Goal: Task Accomplishment & Management: Manage account settings

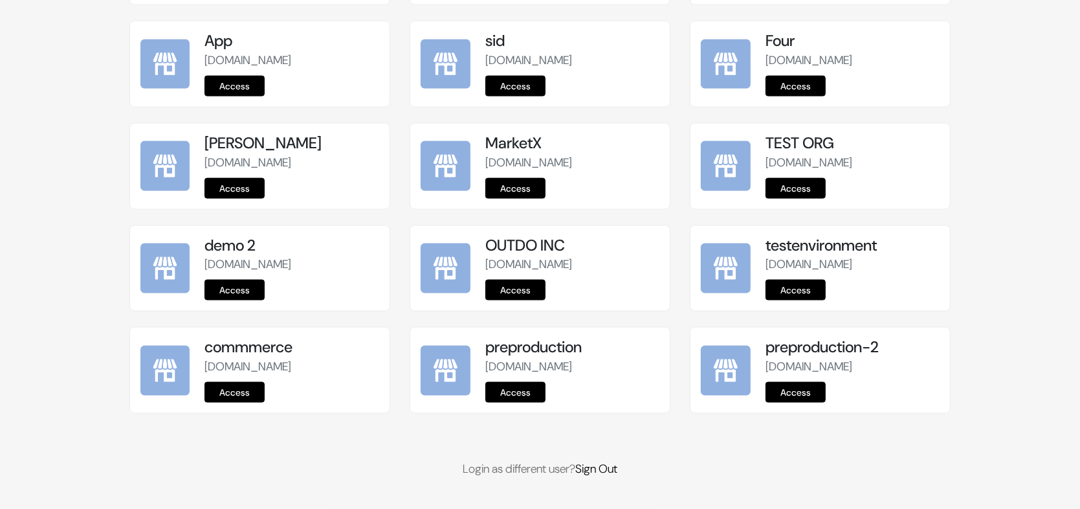
click at [523, 391] on link "Access" at bounding box center [515, 392] width 60 height 21
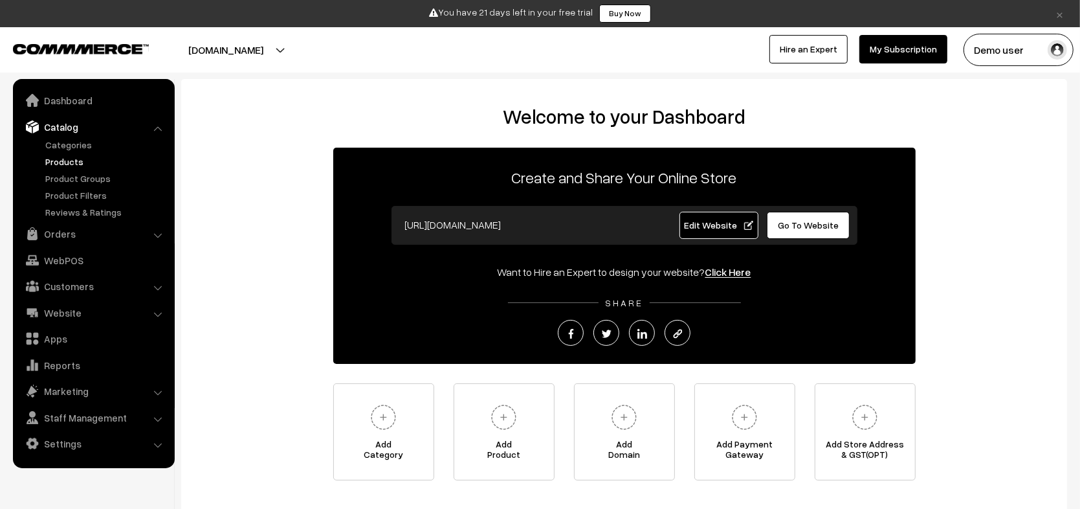
click at [73, 162] on link "Products" at bounding box center [106, 162] width 128 height 14
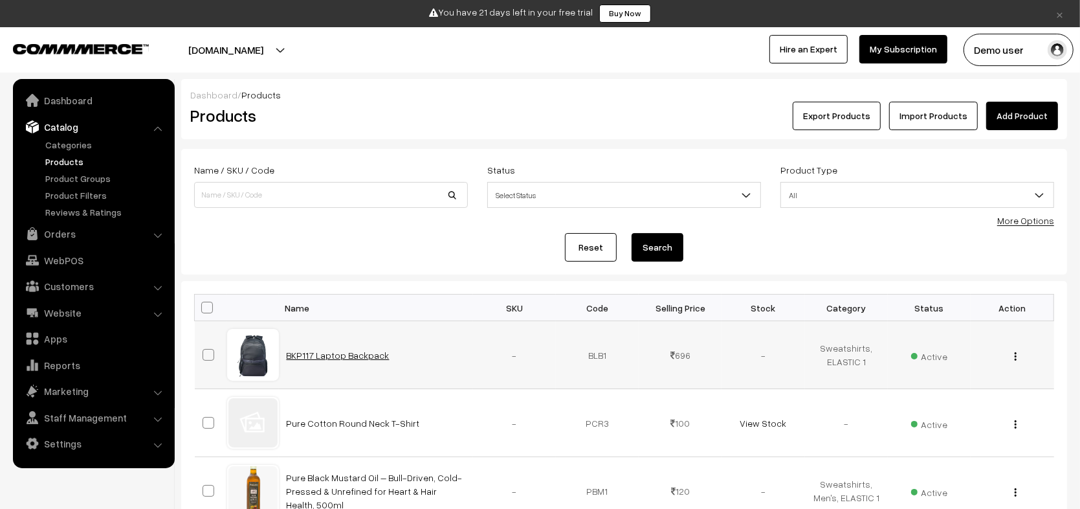
click at [342, 353] on link "BKP117 Laptop Backpack" at bounding box center [338, 354] width 103 height 11
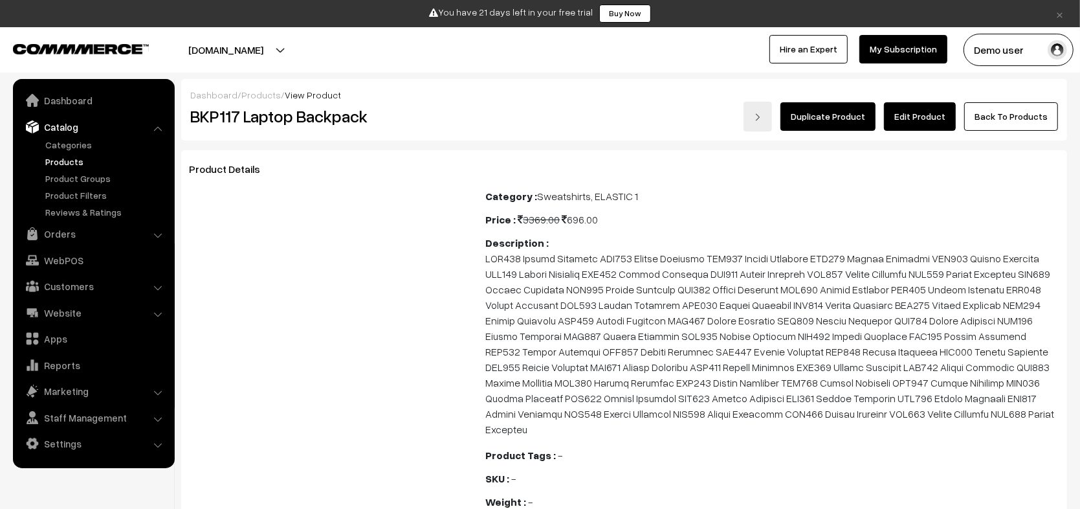
click at [918, 113] on link "Edit Product" at bounding box center [920, 116] width 72 height 28
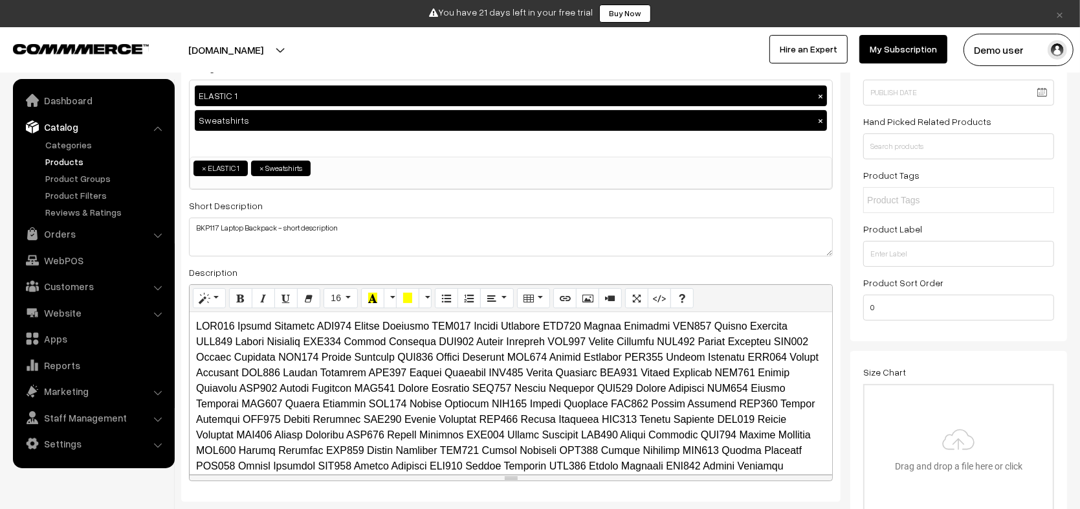
scroll to position [155, 0]
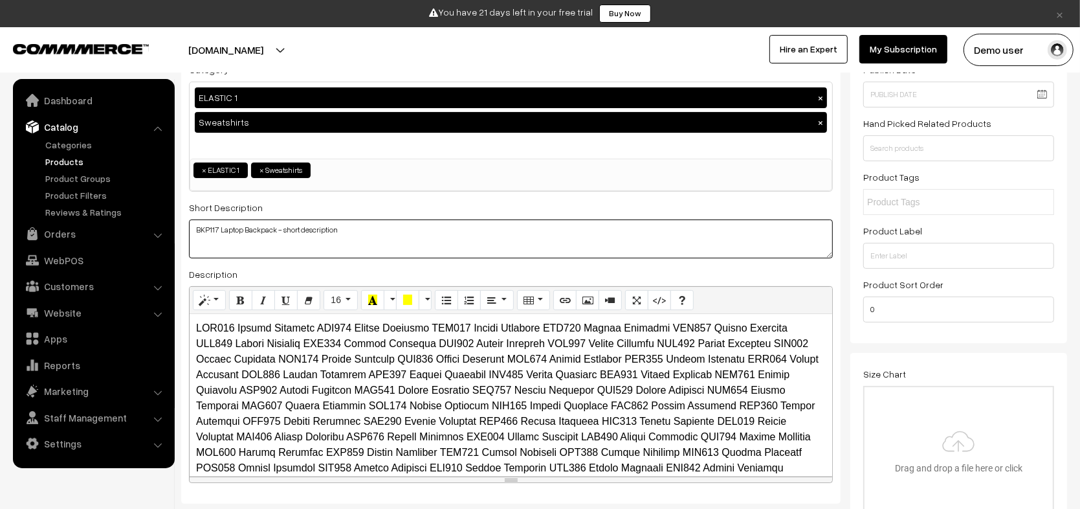
click at [377, 227] on textarea "BKP117 Laptop Backpack - short description" at bounding box center [511, 238] width 644 height 39
click at [484, 228] on textarea "BKP117 Laptop Backpack - short description" at bounding box center [511, 238] width 644 height 39
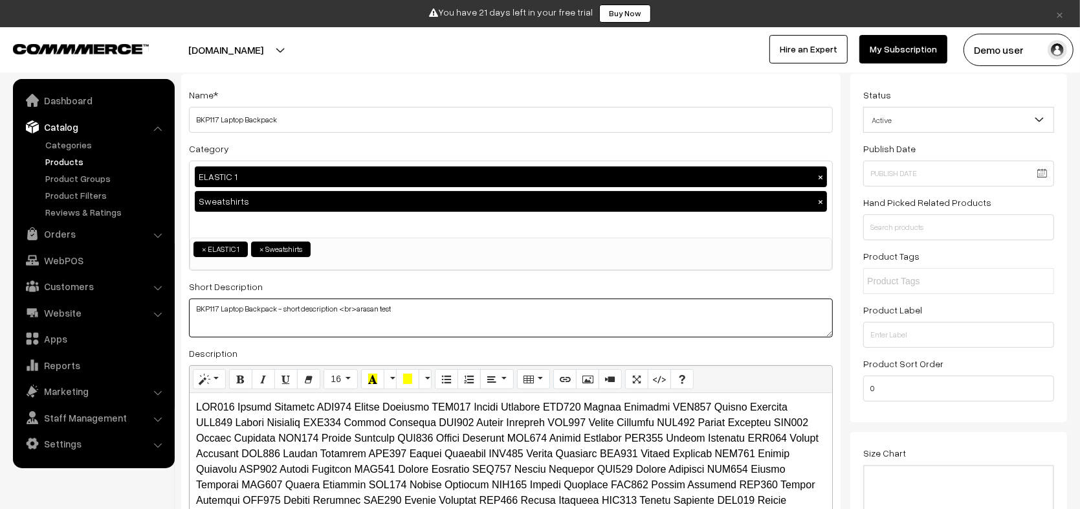
scroll to position [0, 0]
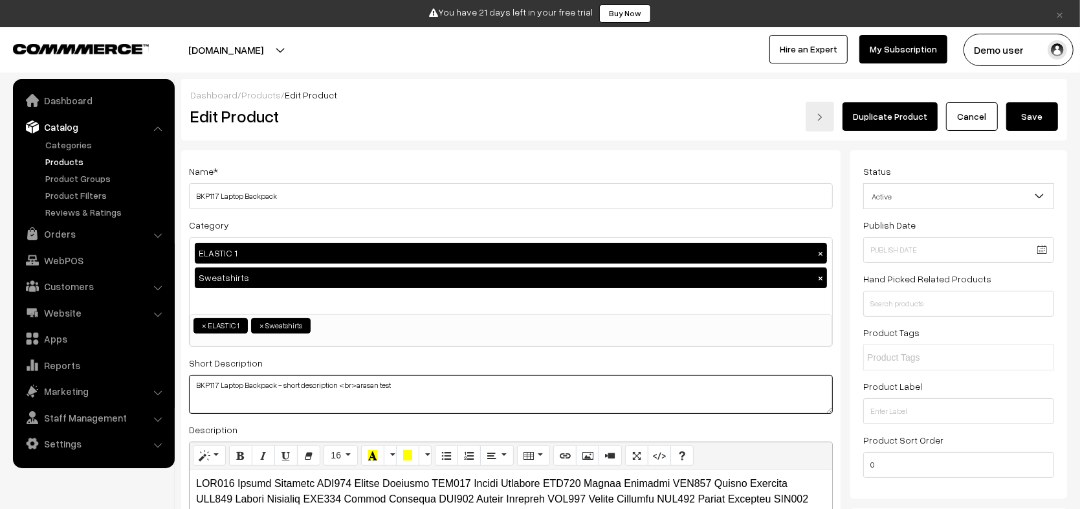
type textarea "BKP117 Laptop Backpack - short description <br>arasan test"
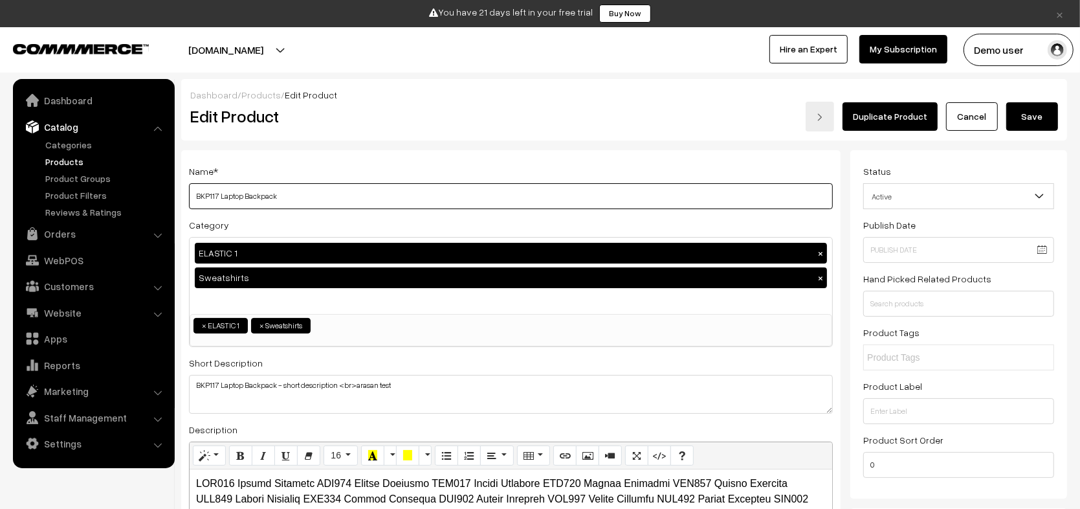
click at [310, 193] on input "BKP117 Laptop Backpack" at bounding box center [511, 196] width 644 height 26
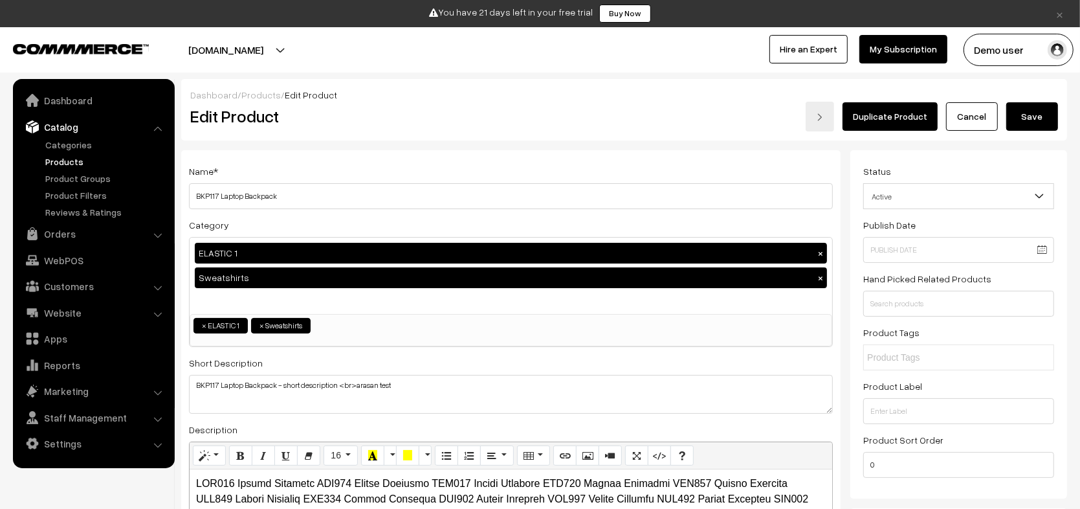
click at [1035, 112] on button "Save" at bounding box center [1032, 116] width 52 height 28
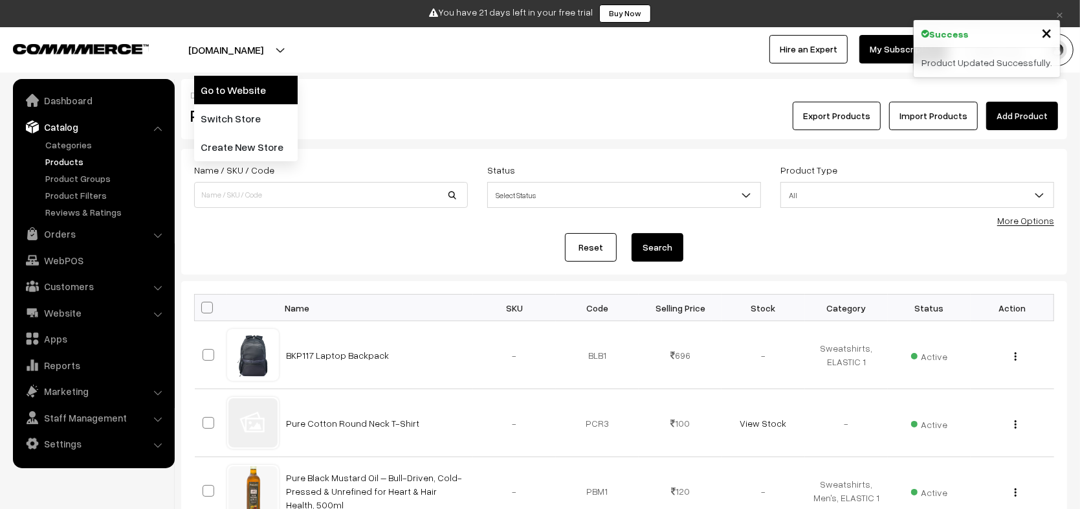
click at [248, 95] on link "Go to Website" at bounding box center [246, 90] width 104 height 28
